Goal: Check status: Check status

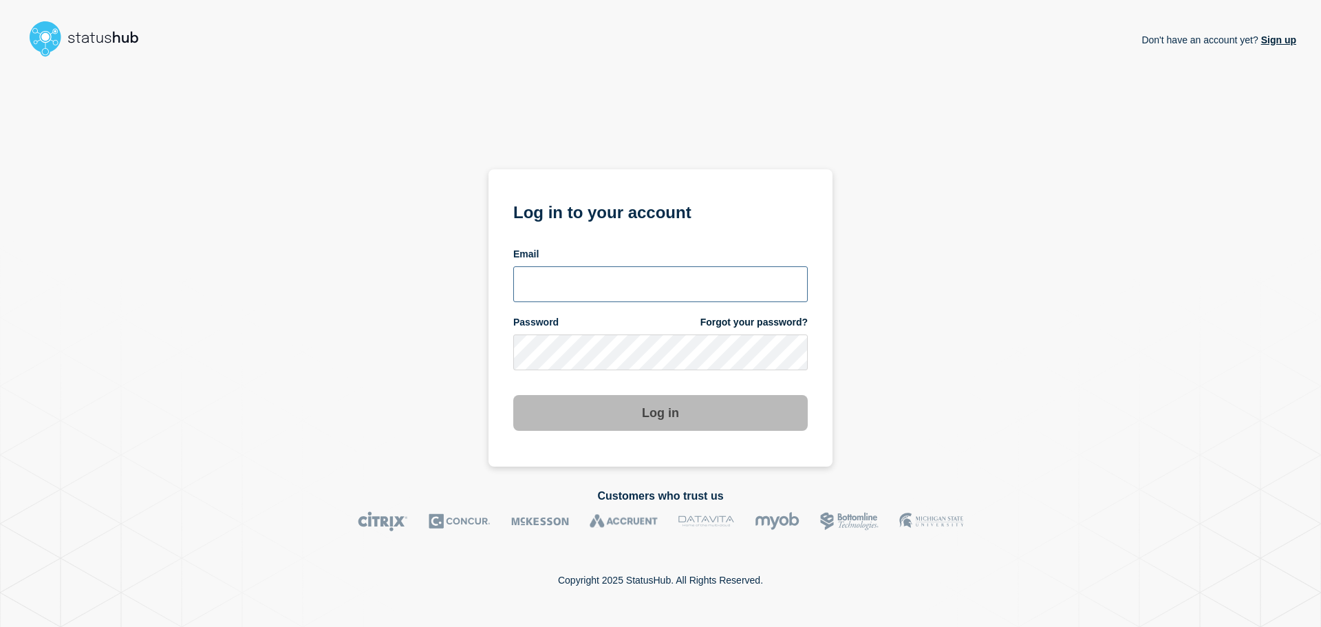
type input "[PERSON_NAME][EMAIL_ADDRESS][DOMAIN_NAME]"
click at [733, 408] on button "Log in" at bounding box center [660, 413] width 295 height 36
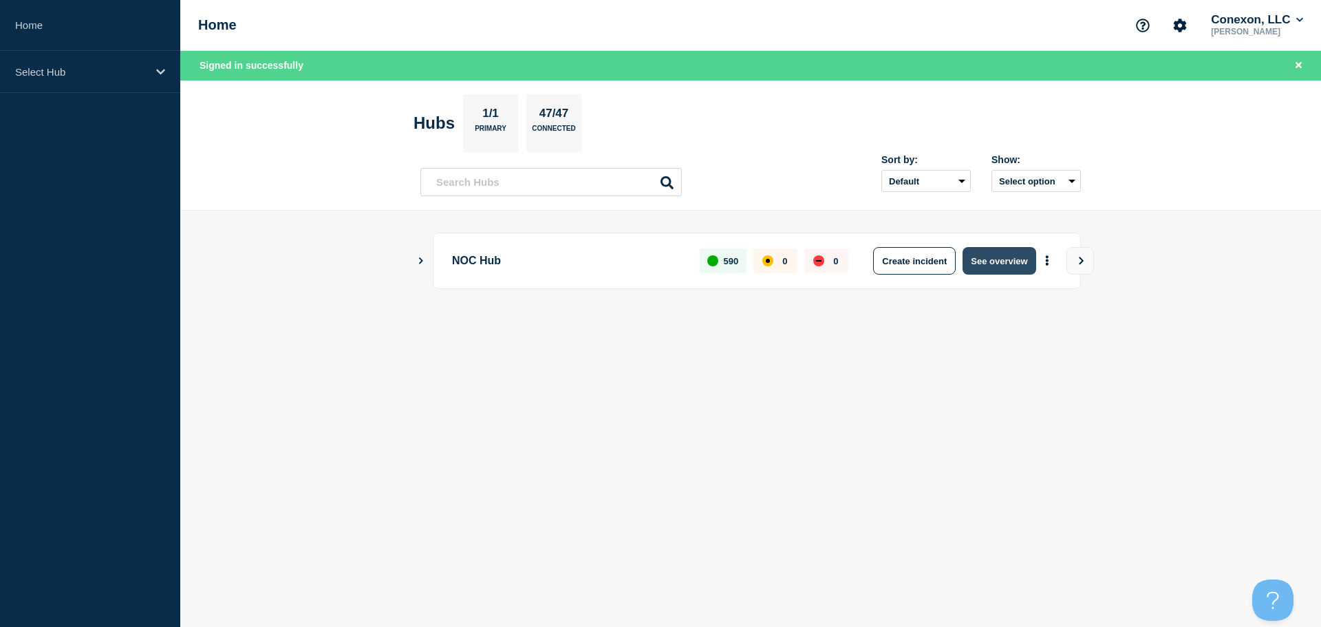
click at [990, 254] on button "See overview" at bounding box center [999, 261] width 73 height 28
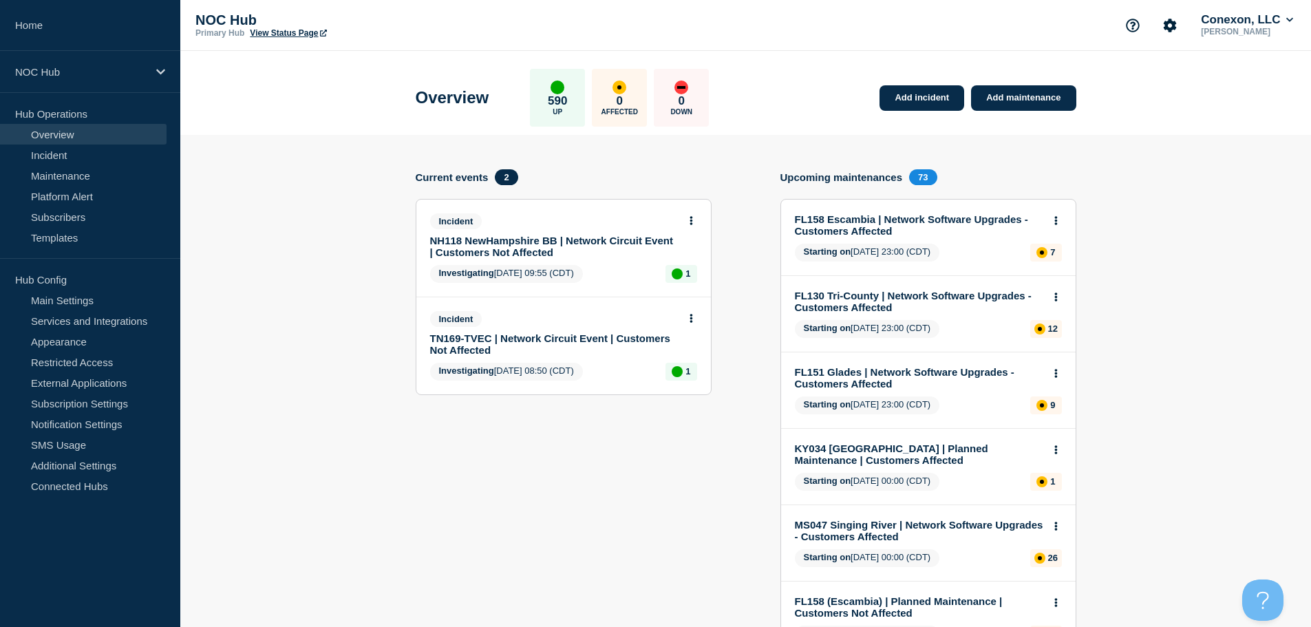
click at [694, 222] on button at bounding box center [691, 221] width 12 height 12
click at [692, 260] on ul "View incident Update incident" at bounding box center [690, 262] width 67 height 29
click at [692, 255] on link "View incident" at bounding box center [685, 253] width 56 height 11
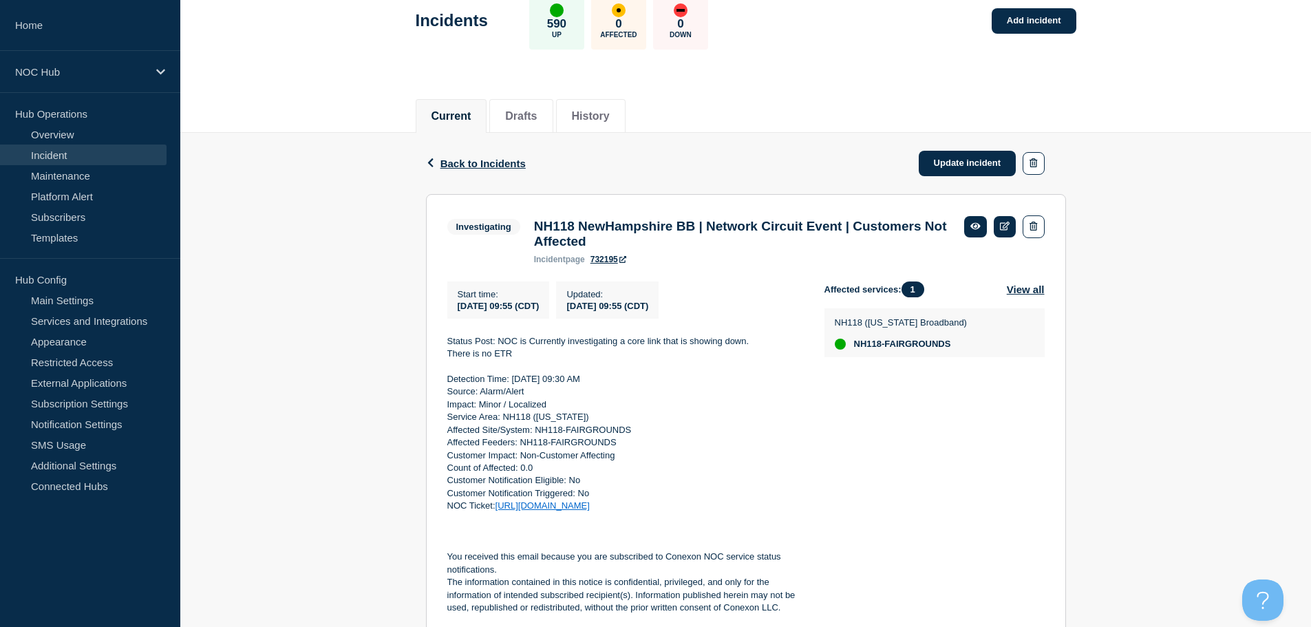
scroll to position [1, 0]
